Goal: Information Seeking & Learning: Learn about a topic

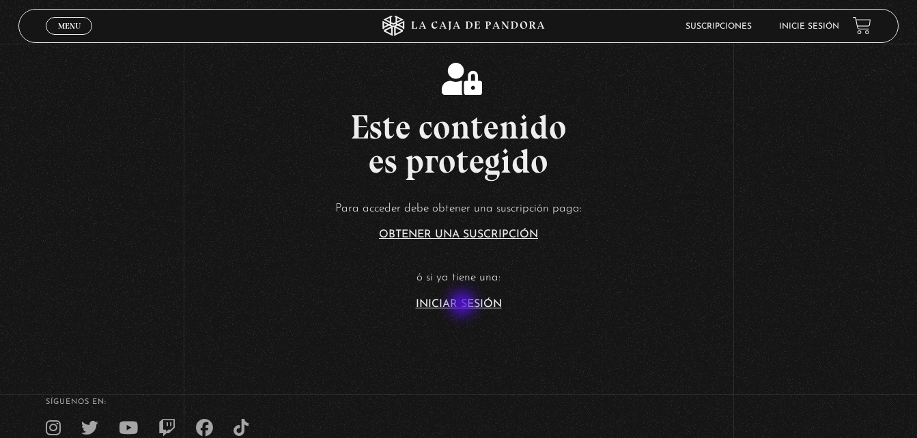
click at [464, 305] on link "Iniciar Sesión" at bounding box center [459, 304] width 86 height 11
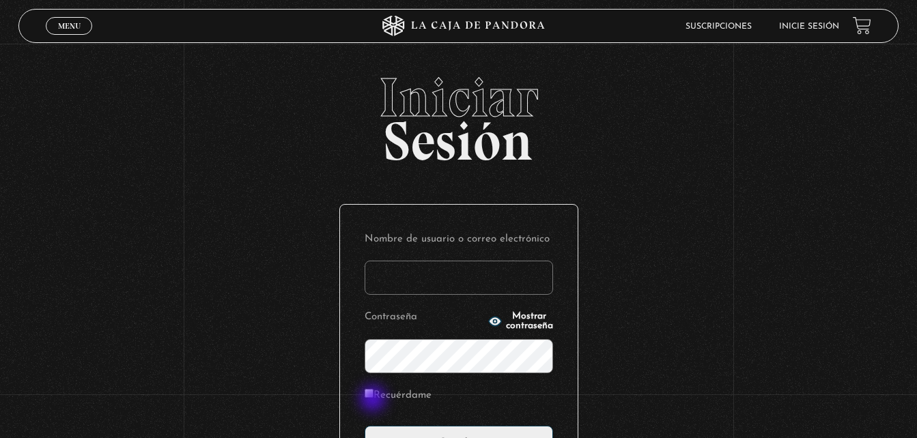
type input "[EMAIL_ADDRESS][DOMAIN_NAME]"
click at [374, 400] on label "Recuérdame" at bounding box center [398, 396] width 67 height 21
click at [374, 398] on input "Recuérdame" at bounding box center [369, 393] width 9 height 9
checkbox input "true"
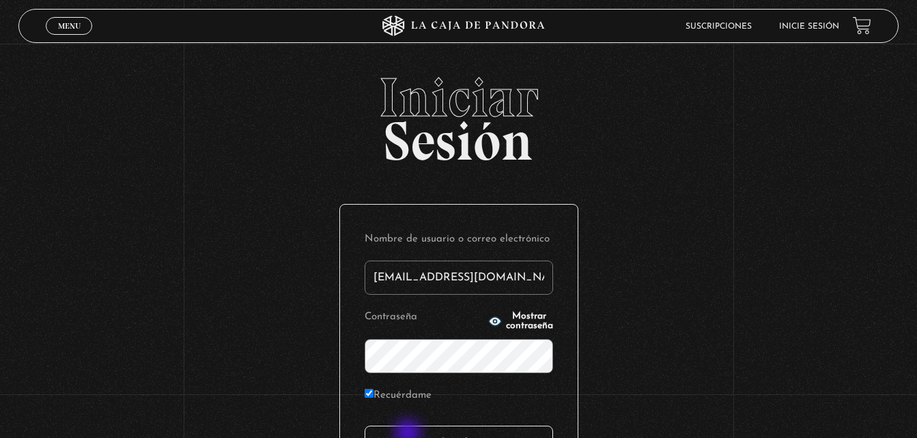
click at [409, 434] on input "Acceder" at bounding box center [459, 443] width 188 height 34
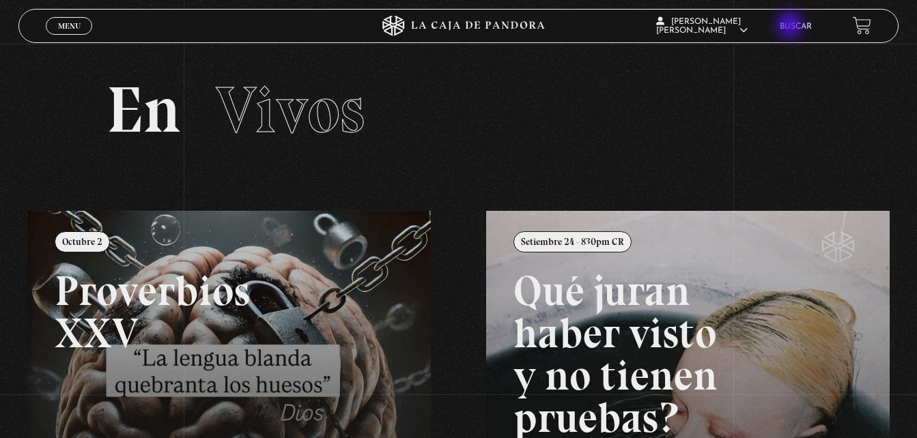
click at [791, 27] on link "Buscar" at bounding box center [796, 27] width 32 height 8
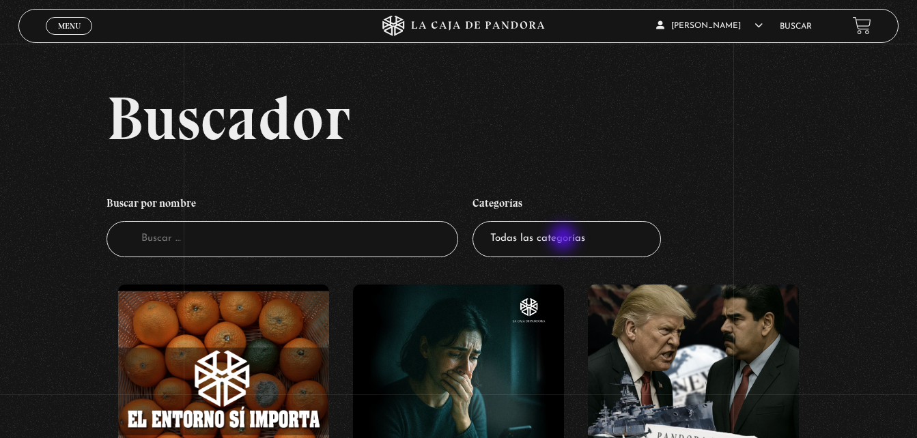
click at [565, 239] on select "Todas las categorías 11:11 Humanitario (1) Amo los Lunes (4) Análisis de series…" at bounding box center [567, 239] width 188 height 36
select select "centinelas"
click at [477, 221] on select "Todas las categorías 11:11 Humanitario (1) Amo los Lunes (4) Análisis de series…" at bounding box center [567, 239] width 188 height 36
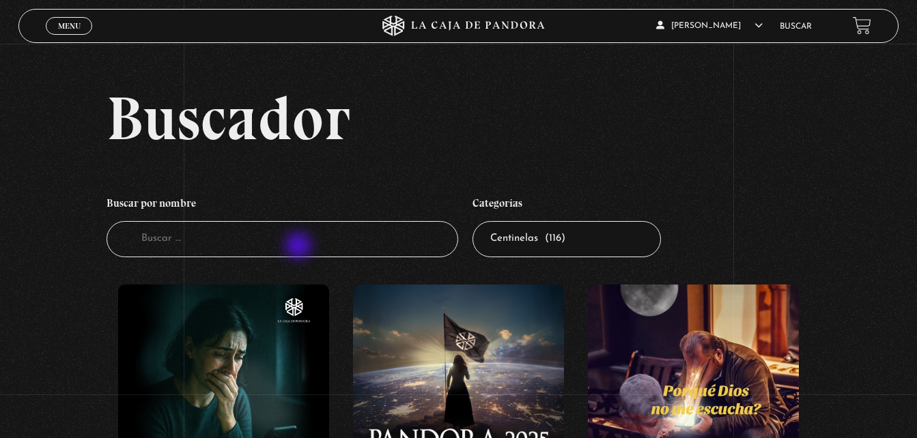
click at [300, 247] on input "Buscador" at bounding box center [283, 239] width 352 height 36
type input "como leer la biblia"
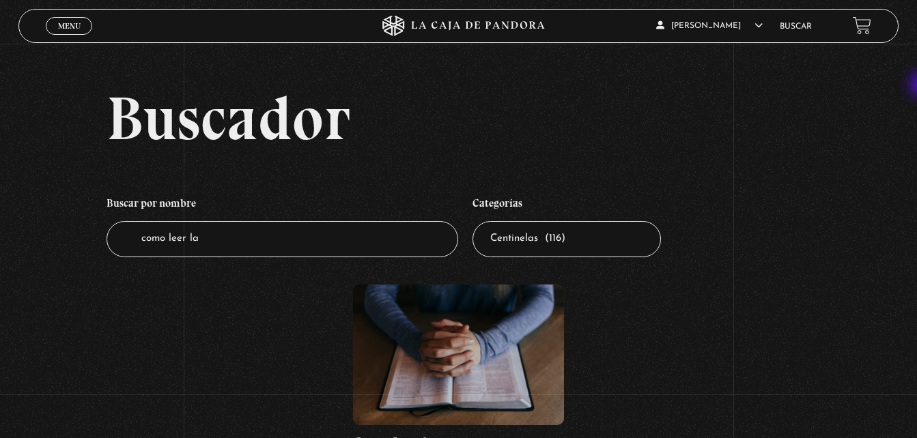
drag, startPoint x: 915, startPoint y: 88, endPoint x: 925, endPoint y: 86, distance: 9.8
click at [916, 86] on html "ingresar al sitio Ver Video Más Información Solicitar Por favor coloque su disp…" at bounding box center [458, 356] width 917 height 712
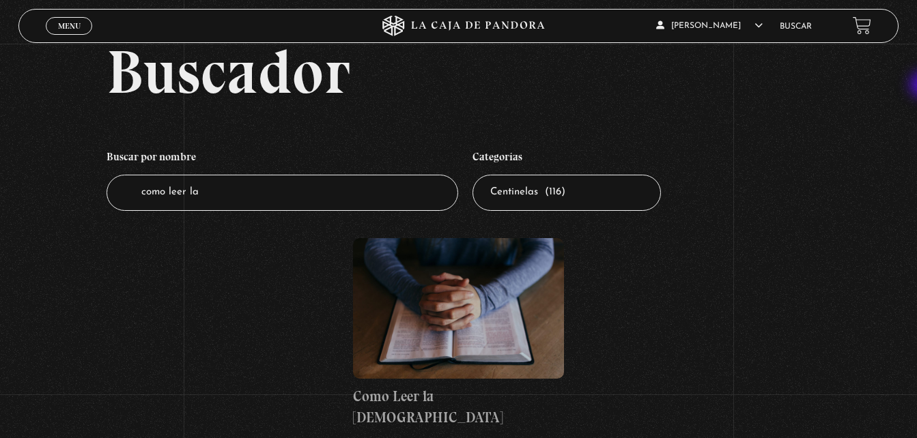
scroll to position [48, 0]
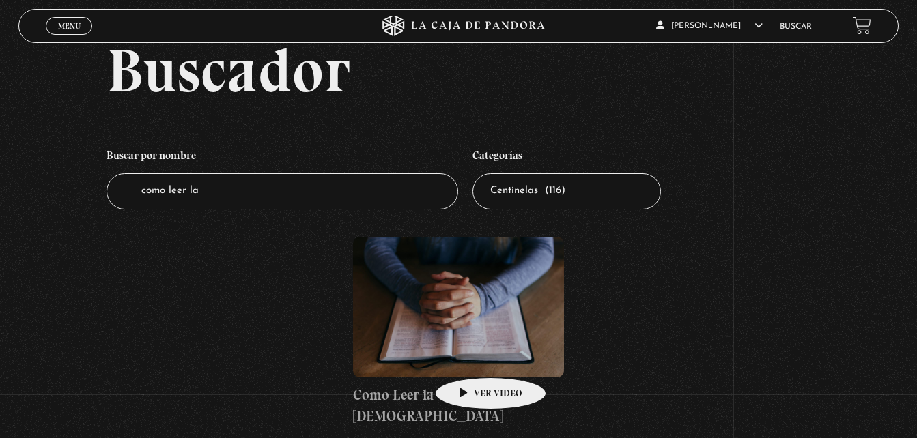
click at [469, 357] on figure at bounding box center [458, 307] width 211 height 141
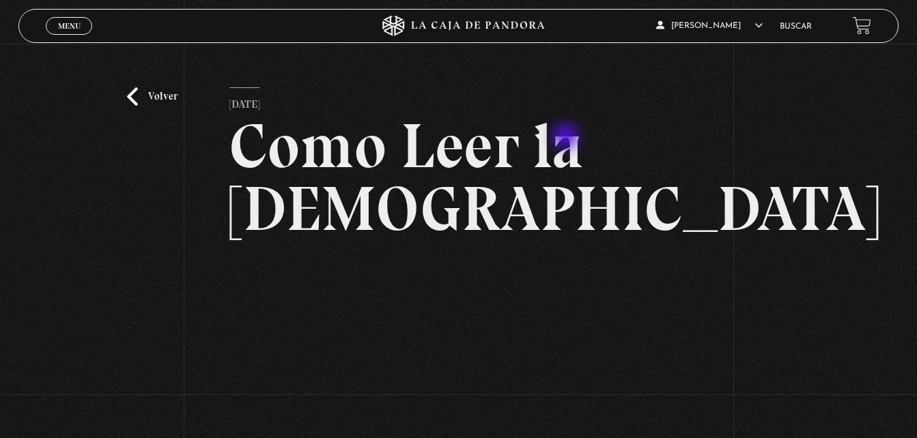
click at [567, 138] on h2 "Como Leer la [DEMOGRAPHIC_DATA]" at bounding box center [458, 178] width 458 height 126
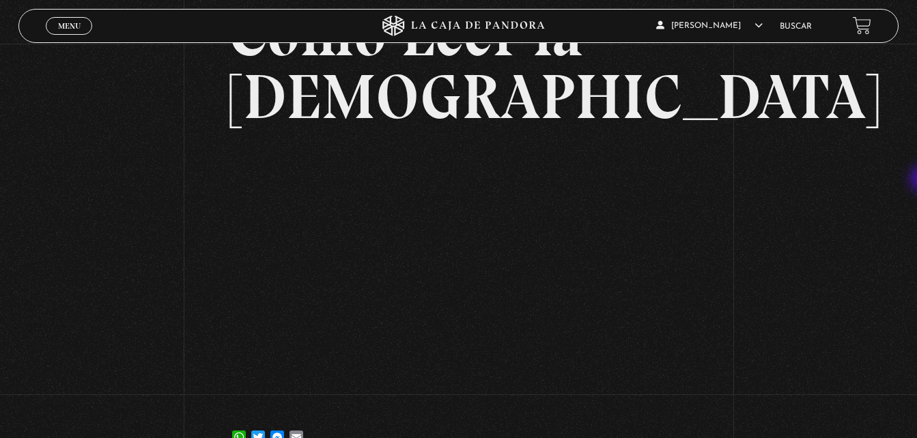
scroll to position [89, 0]
